Goal: Information Seeking & Learning: Compare options

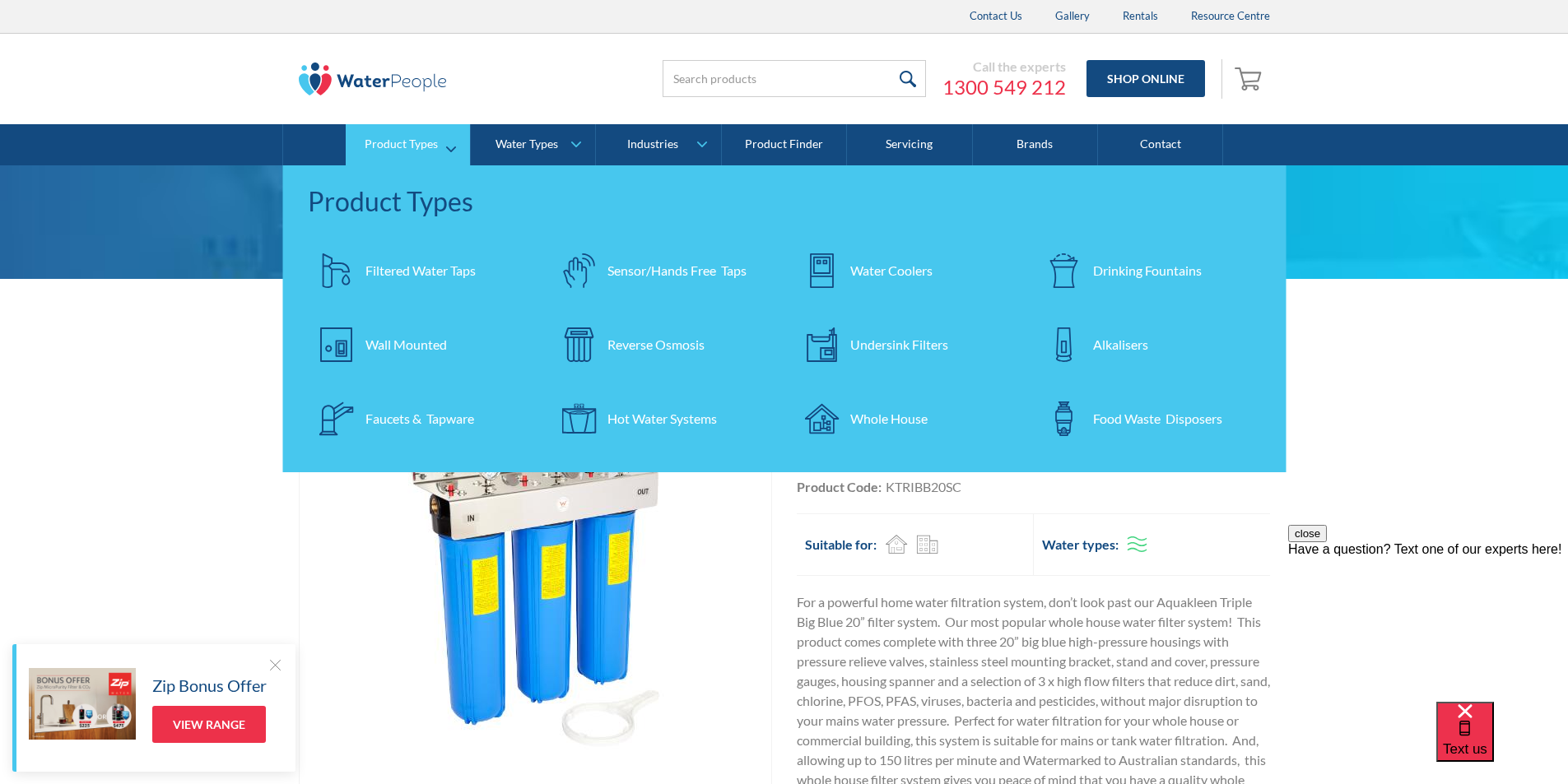
click at [441, 135] on link "Product Types" at bounding box center [407, 144] width 124 height 41
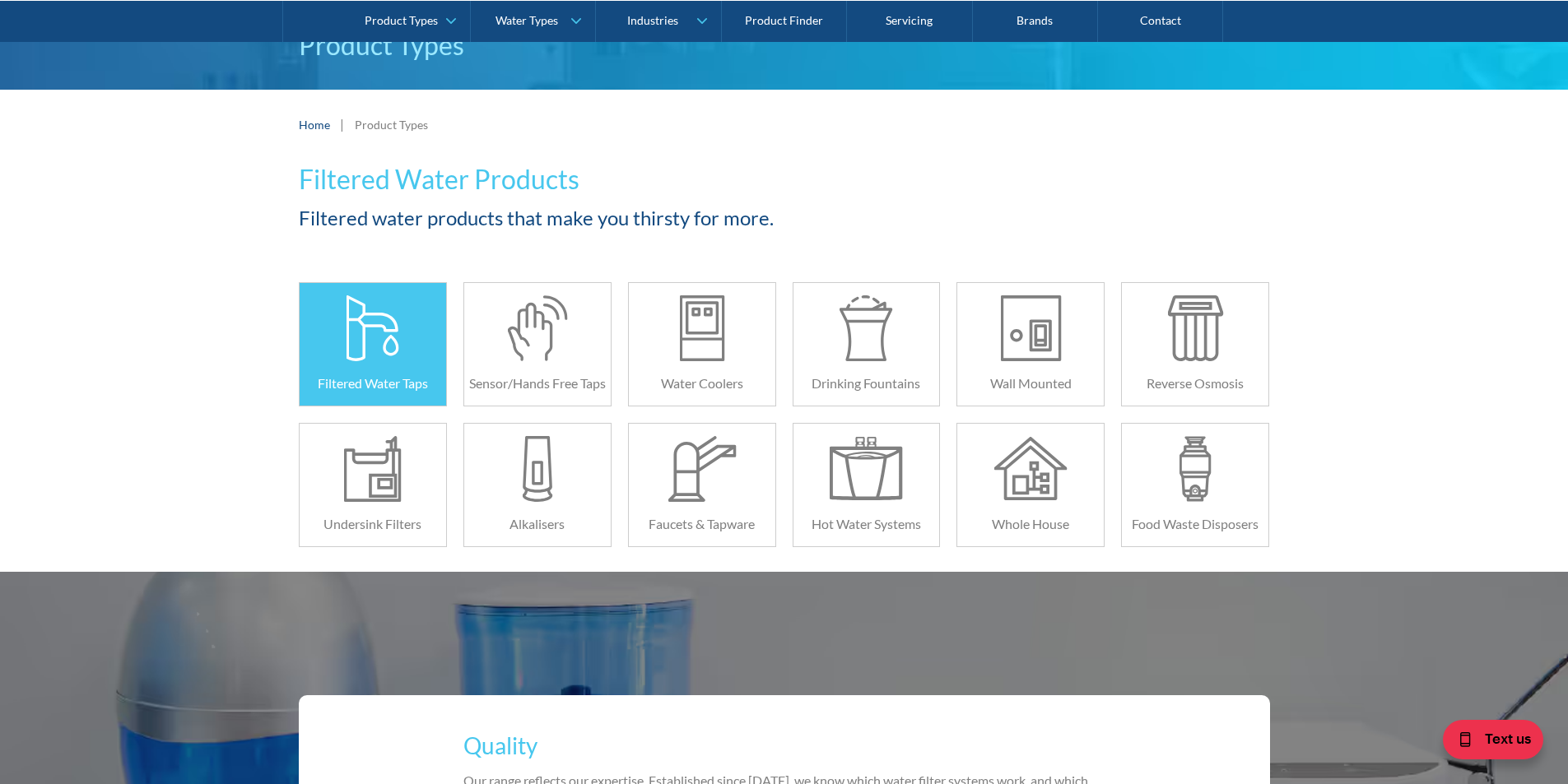
click at [381, 309] on div at bounding box center [372, 328] width 73 height 66
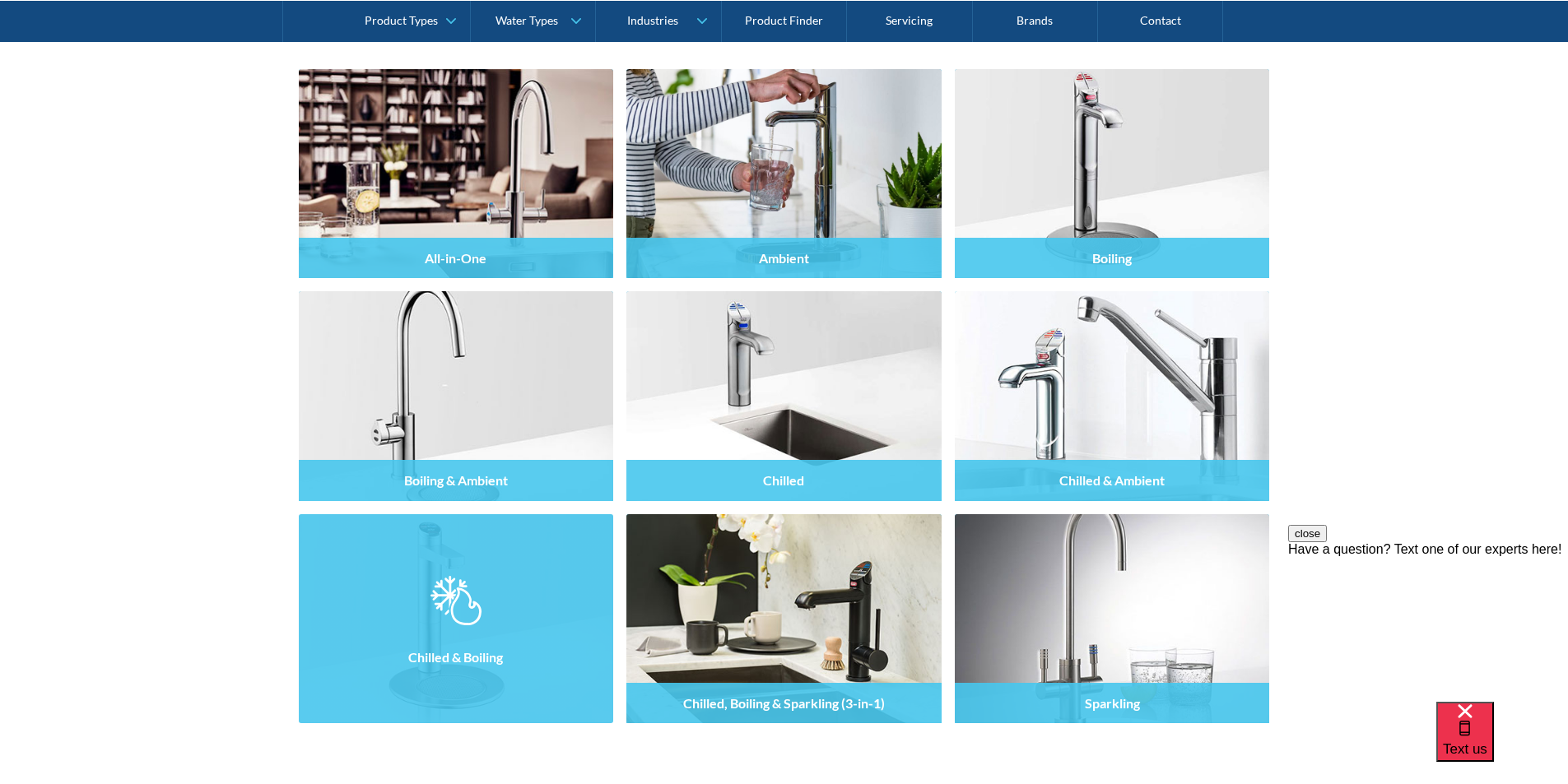
scroll to position [1481, 0]
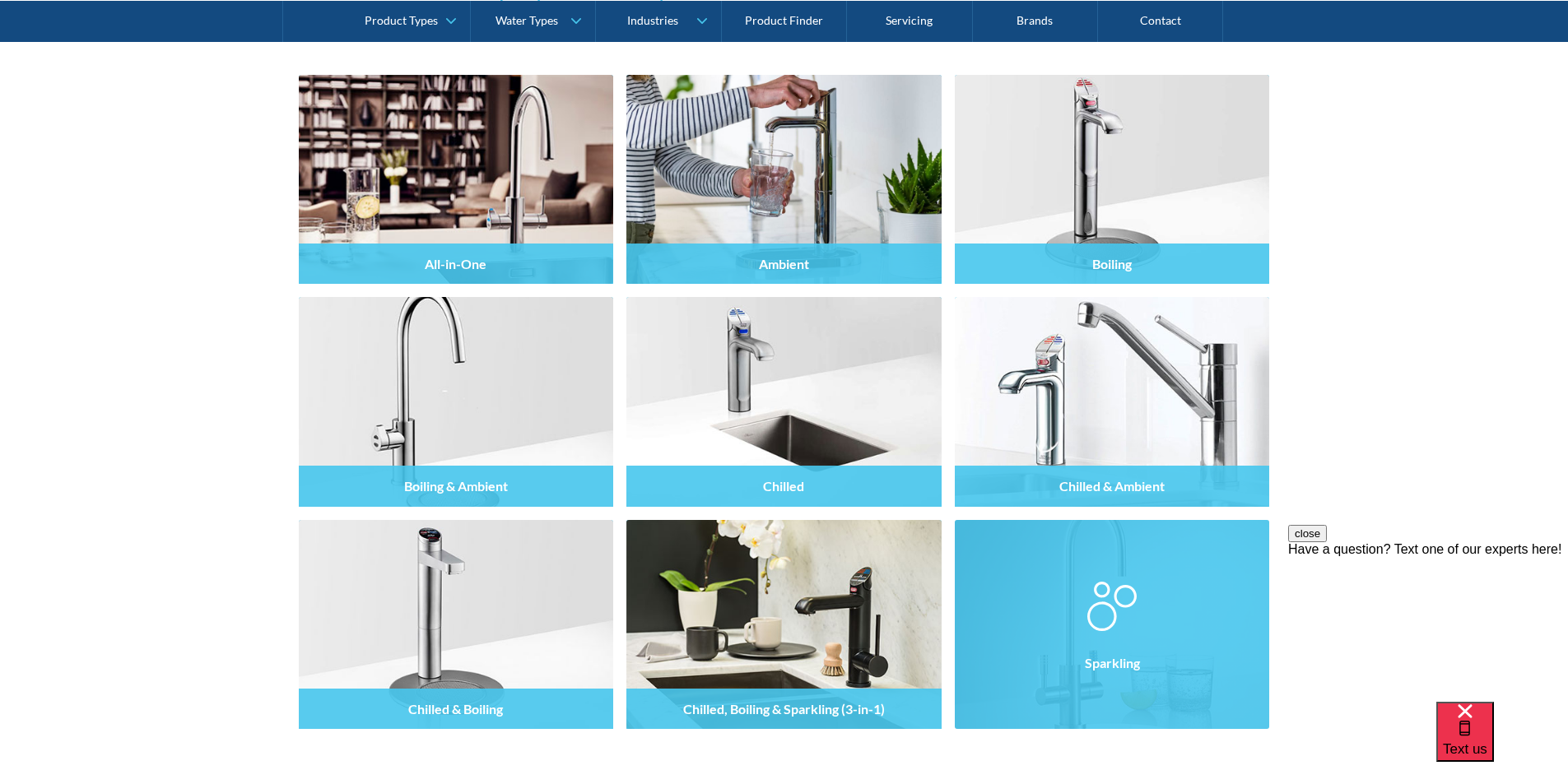
click at [1099, 653] on div "Sparkling" at bounding box center [1112, 662] width 315 height 41
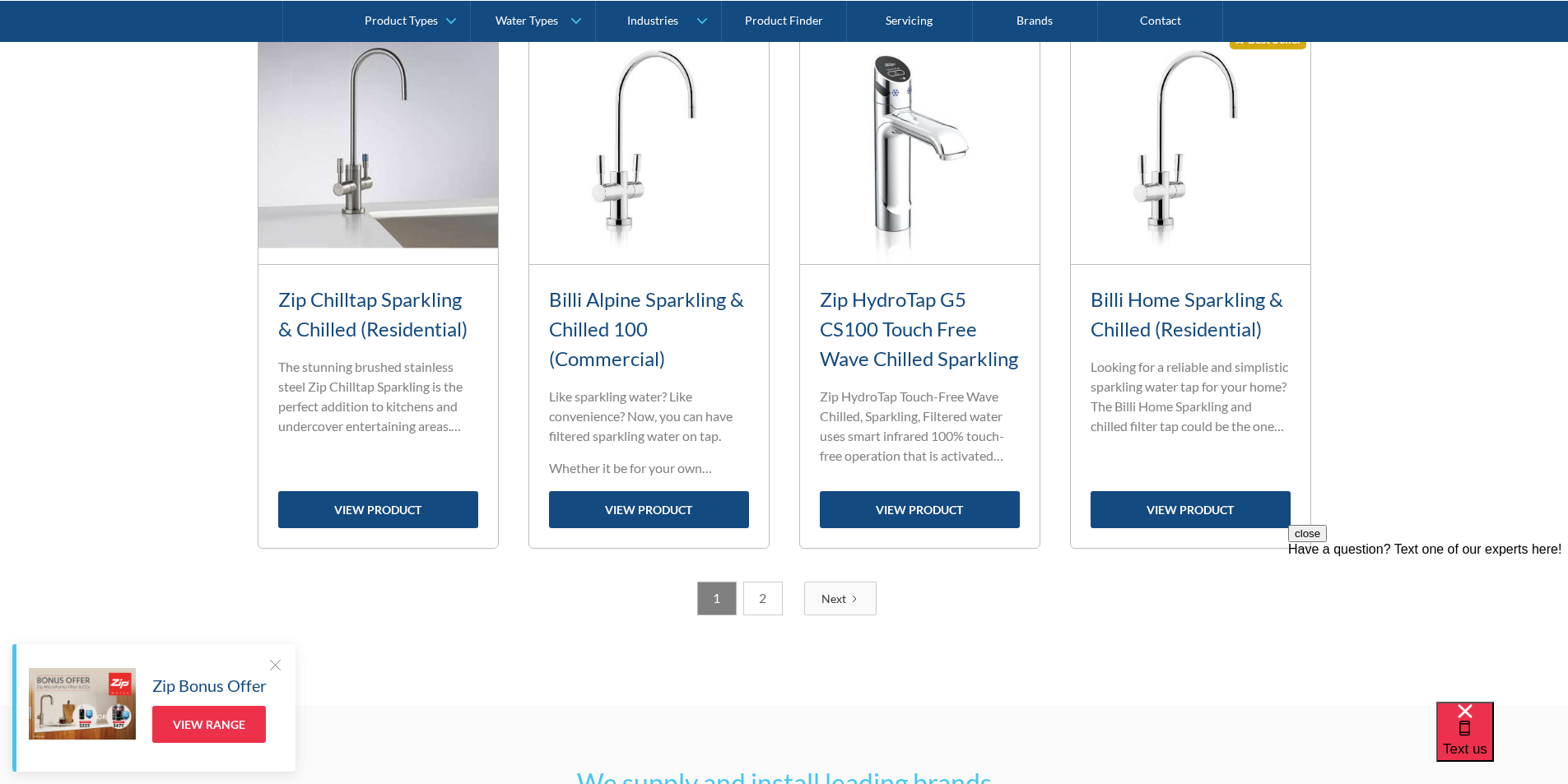
scroll to position [1891, 0]
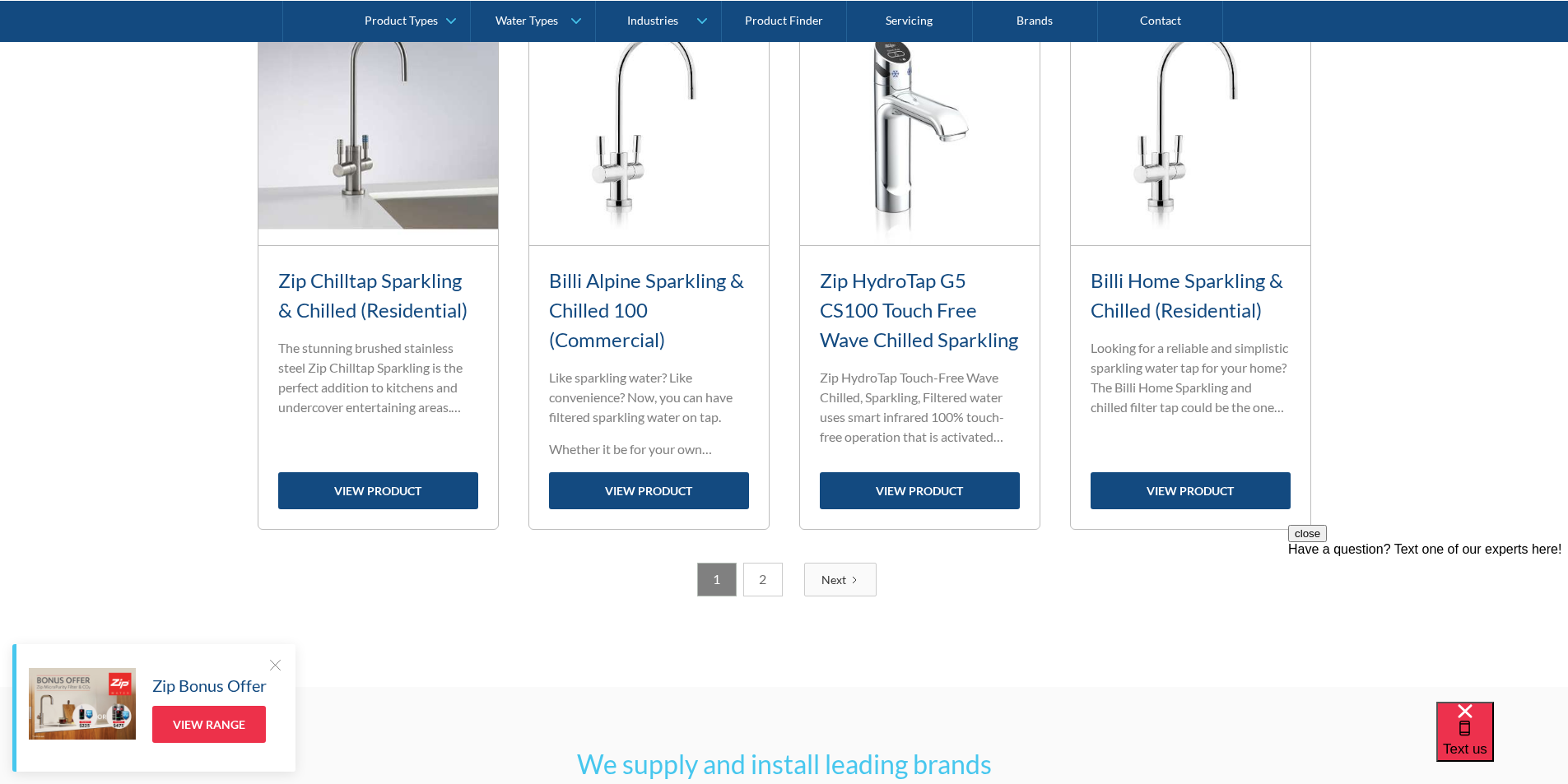
click at [763, 582] on link "2" at bounding box center [764, 580] width 40 height 34
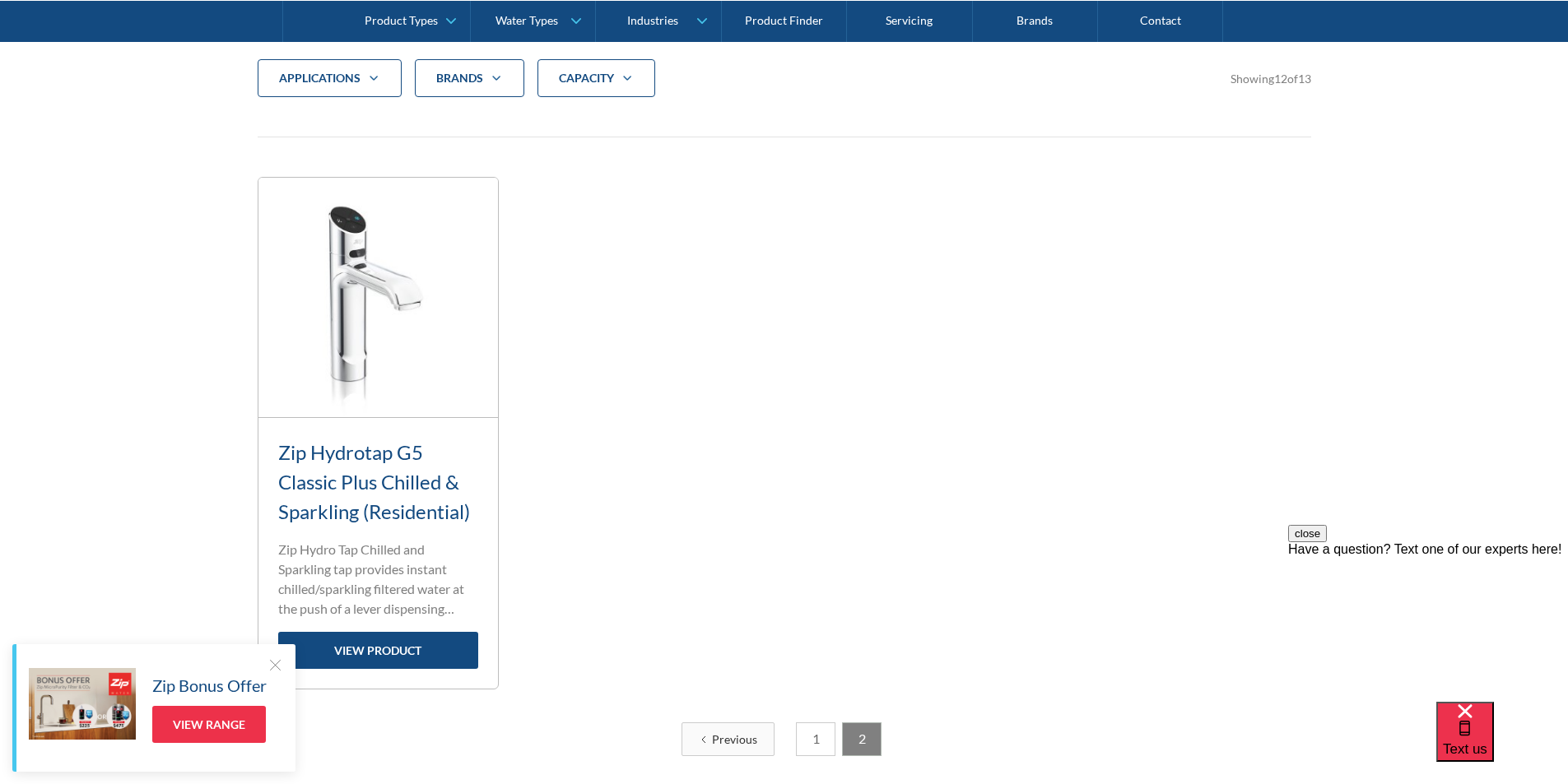
scroll to position [585, 0]
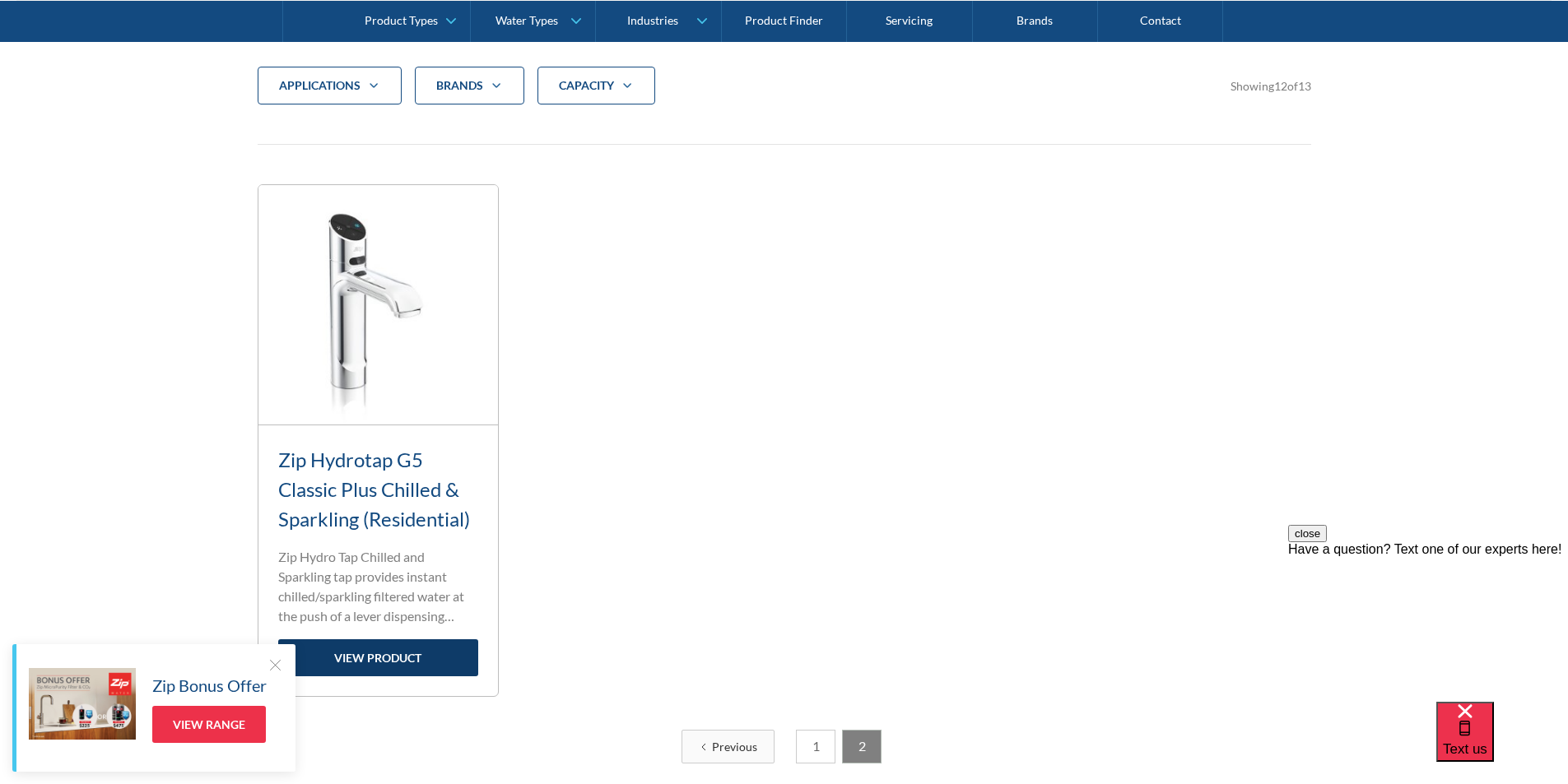
click at [384, 650] on link "view product" at bounding box center [378, 657] width 200 height 37
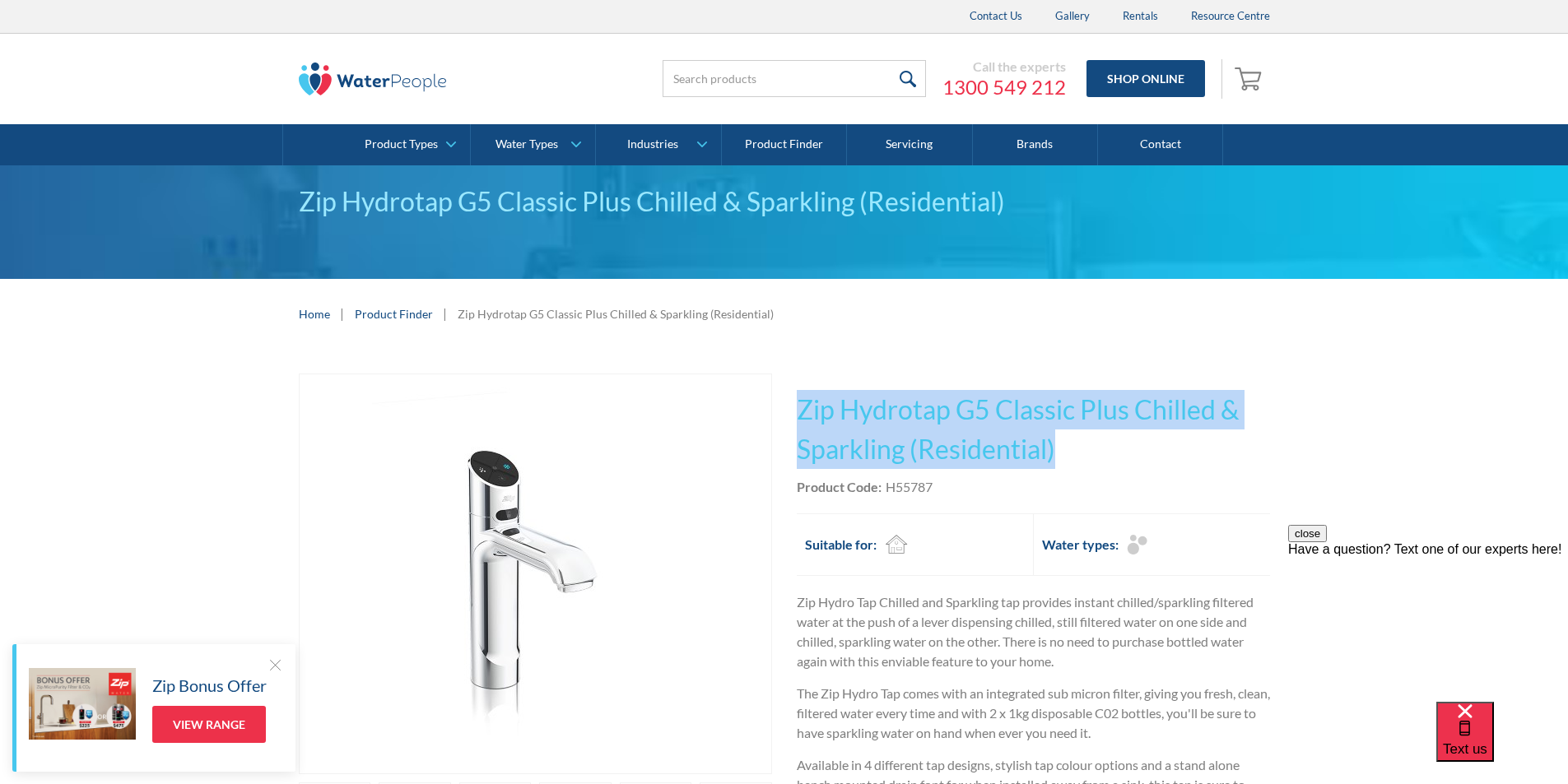
drag, startPoint x: 1054, startPoint y: 448, endPoint x: 793, endPoint y: 378, distance: 270.2
click at [793, 378] on div "Play video Fits Most Brands Best Seller No items found. This tap design is incl…" at bounding box center [784, 661] width 971 height 576
copy h1 "Zip Hydrotap G5 Classic Plus Chilled & Sparkling (Residential)"
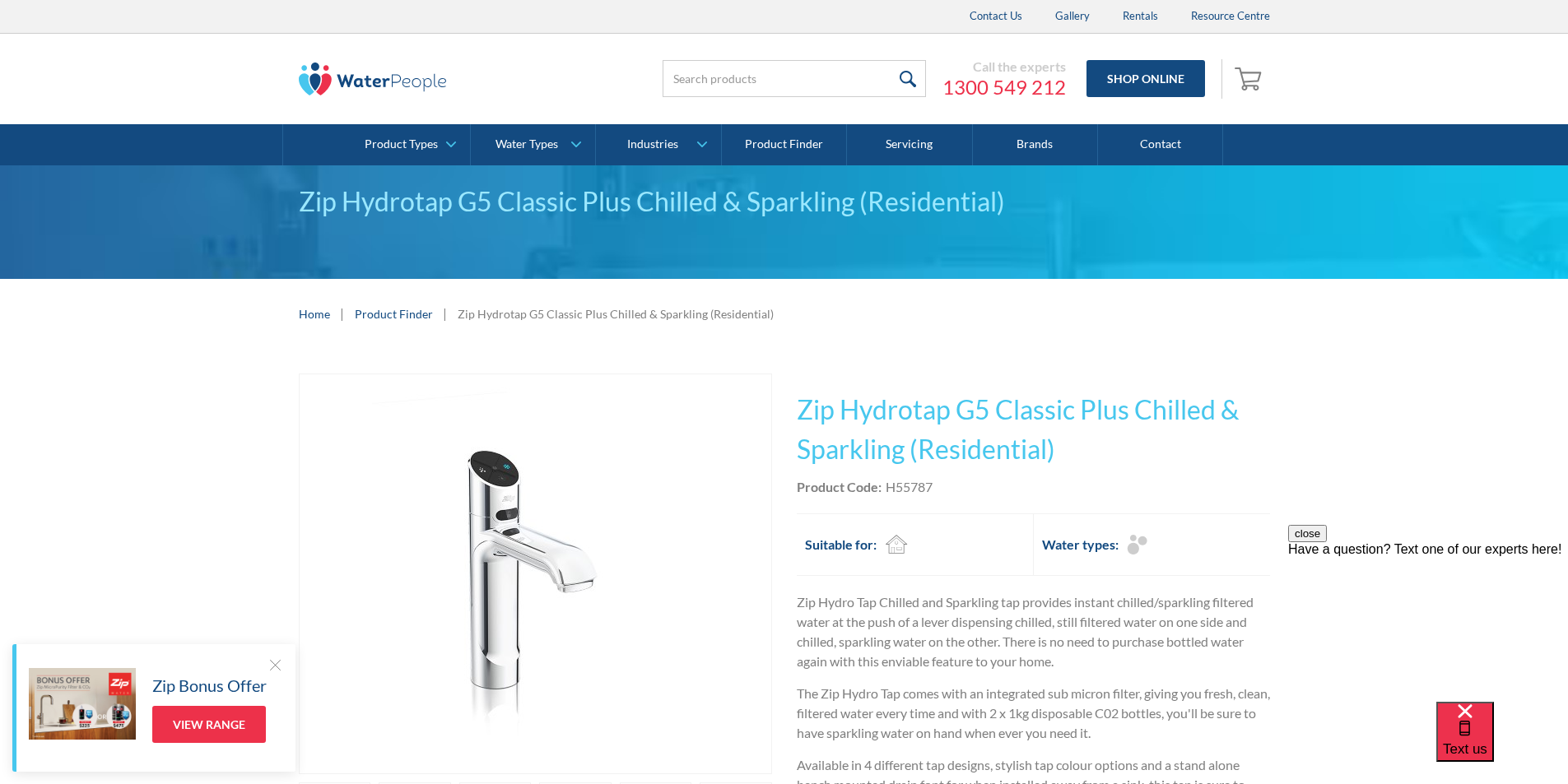
click at [933, 488] on div "H55787" at bounding box center [909, 487] width 47 height 20
drag, startPoint x: 933, startPoint y: 488, endPoint x: 896, endPoint y: 489, distance: 37.0
click at [896, 489] on div "H55787" at bounding box center [909, 487] width 47 height 20
copy div "H55787"
click at [961, 497] on div "This tap design is included in our standard range tap options when you purchase…" at bounding box center [1033, 661] width 473 height 576
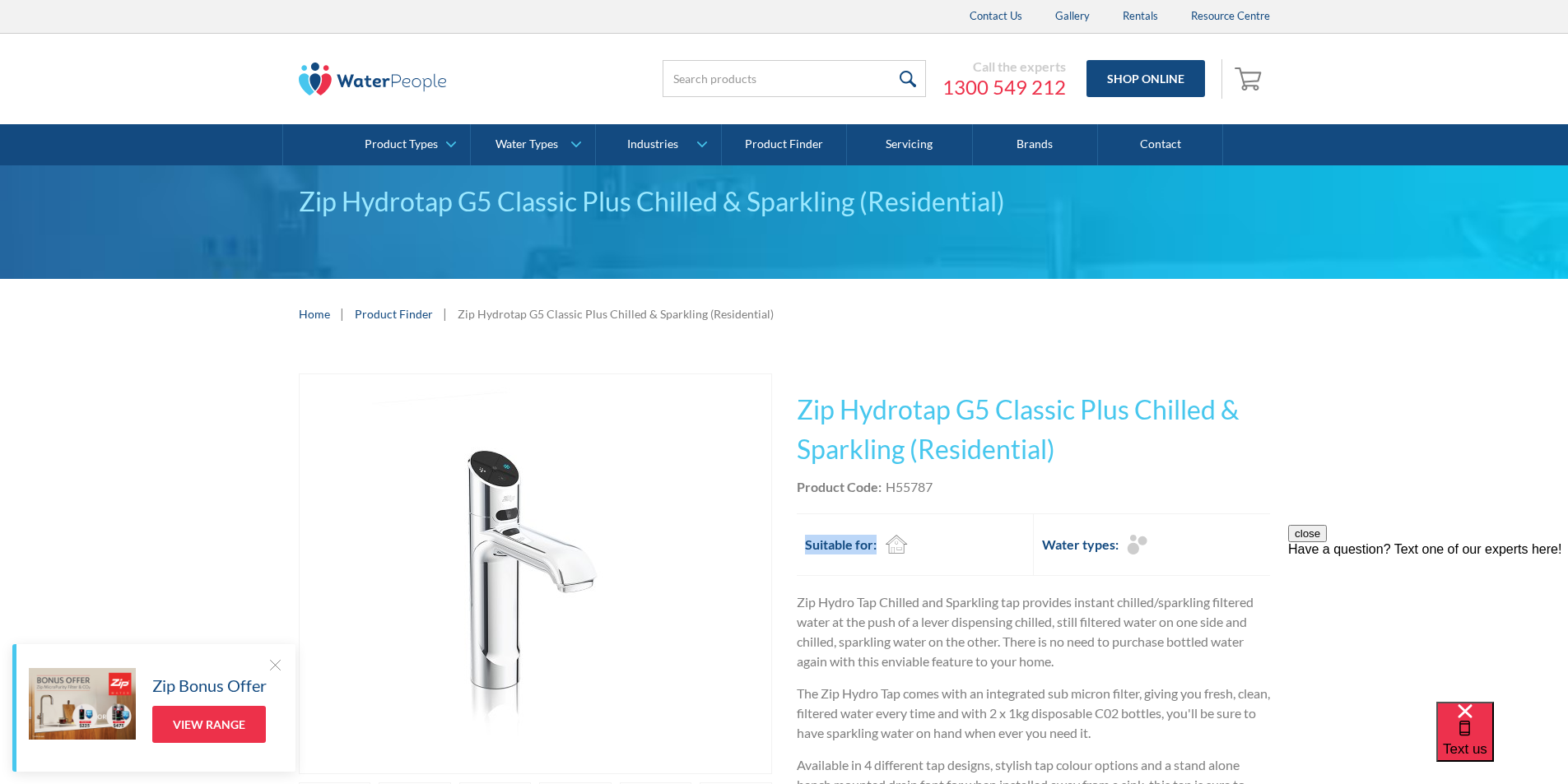
click at [942, 490] on div "Product Code: H55787" at bounding box center [1033, 487] width 473 height 20
drag, startPoint x: 940, startPoint y: 482, endPoint x: 883, endPoint y: 479, distance: 57.1
click at [883, 479] on div "Product Code: H55787" at bounding box center [1033, 487] width 473 height 20
copy div "H55787"
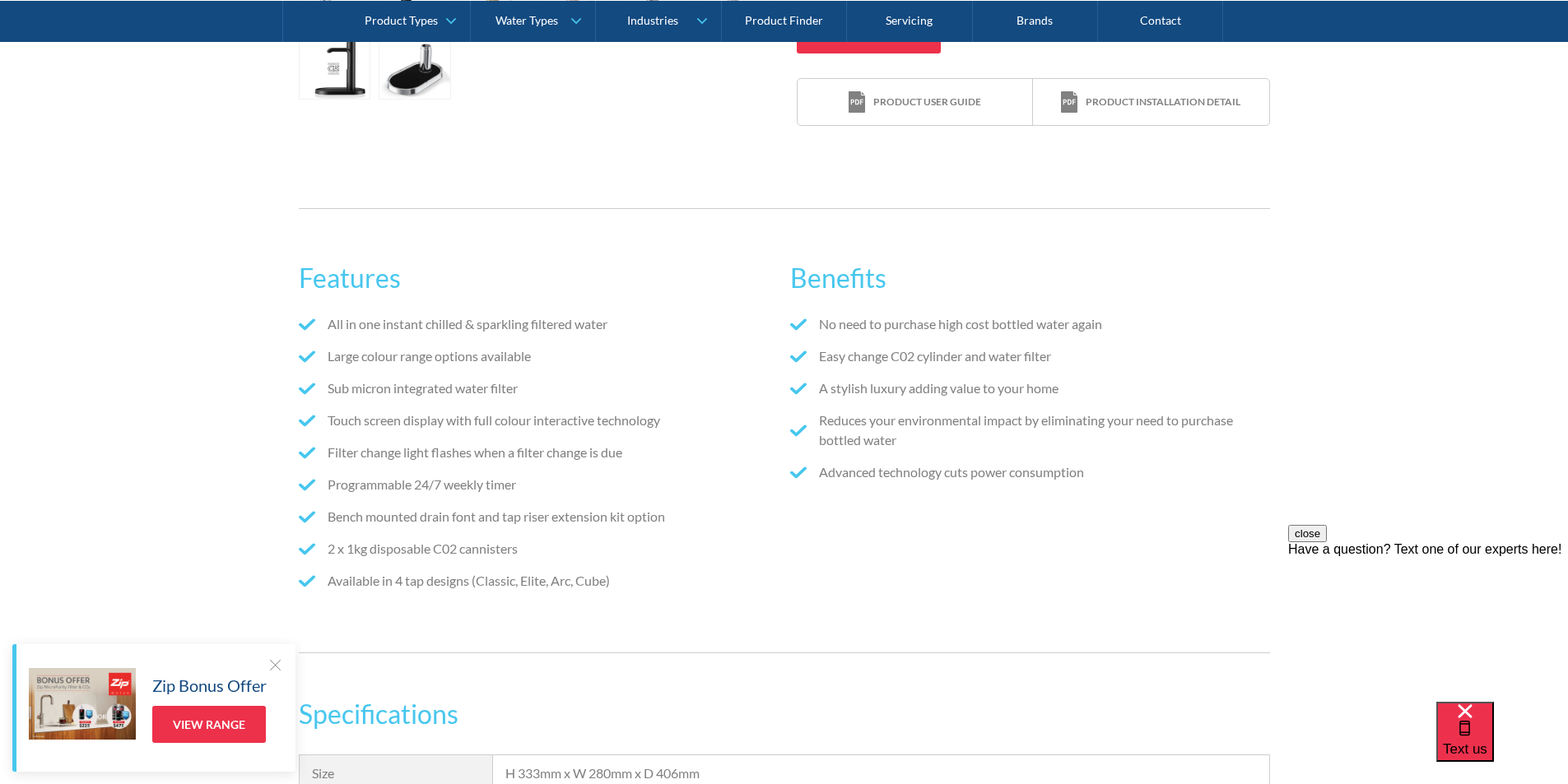
scroll to position [1152, 0]
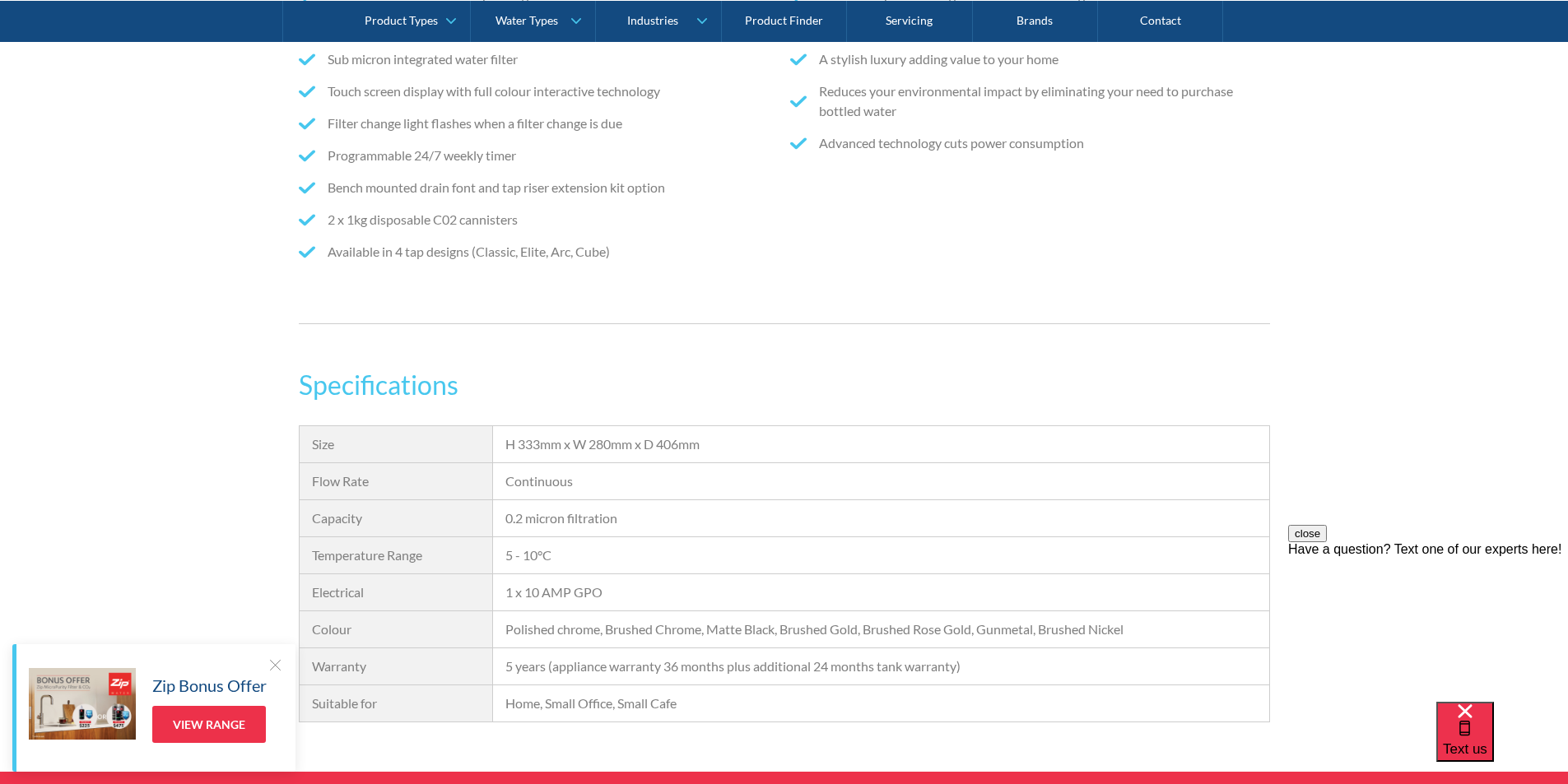
click at [708, 445] on div "H 333mm x W 280mm x D 406mm" at bounding box center [880, 444] width 750 height 20
drag, startPoint x: 711, startPoint y: 442, endPoint x: 504, endPoint y: 444, distance: 207.0
click at [504, 444] on div "H 333mm x W 280mm x D 406mm" at bounding box center [880, 444] width 775 height 37
copy div "H 333mm x W 280mm x D 406mm"
